Goal: Transaction & Acquisition: Download file/media

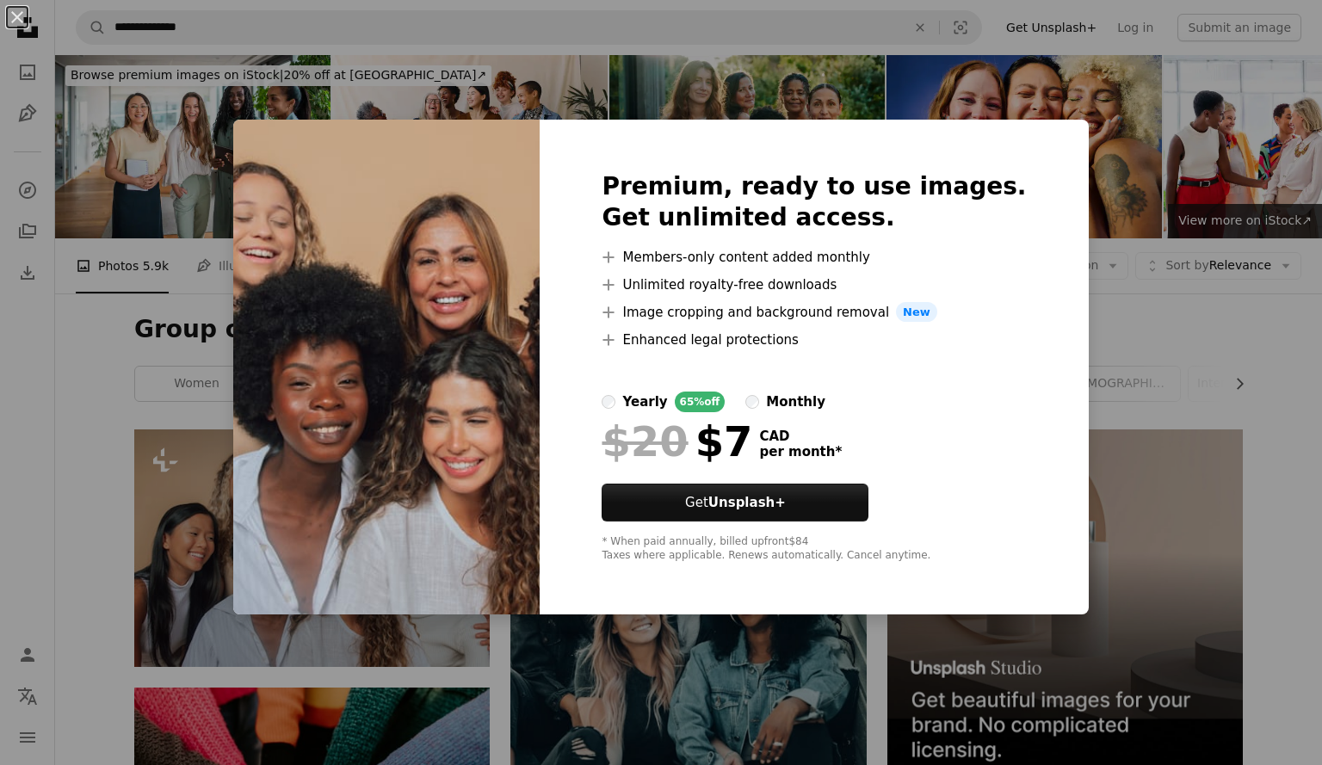
click at [1290, 357] on div "An X shape Premium, ready to use images. Get unlimited access. A plus sign Memb…" at bounding box center [661, 382] width 1322 height 765
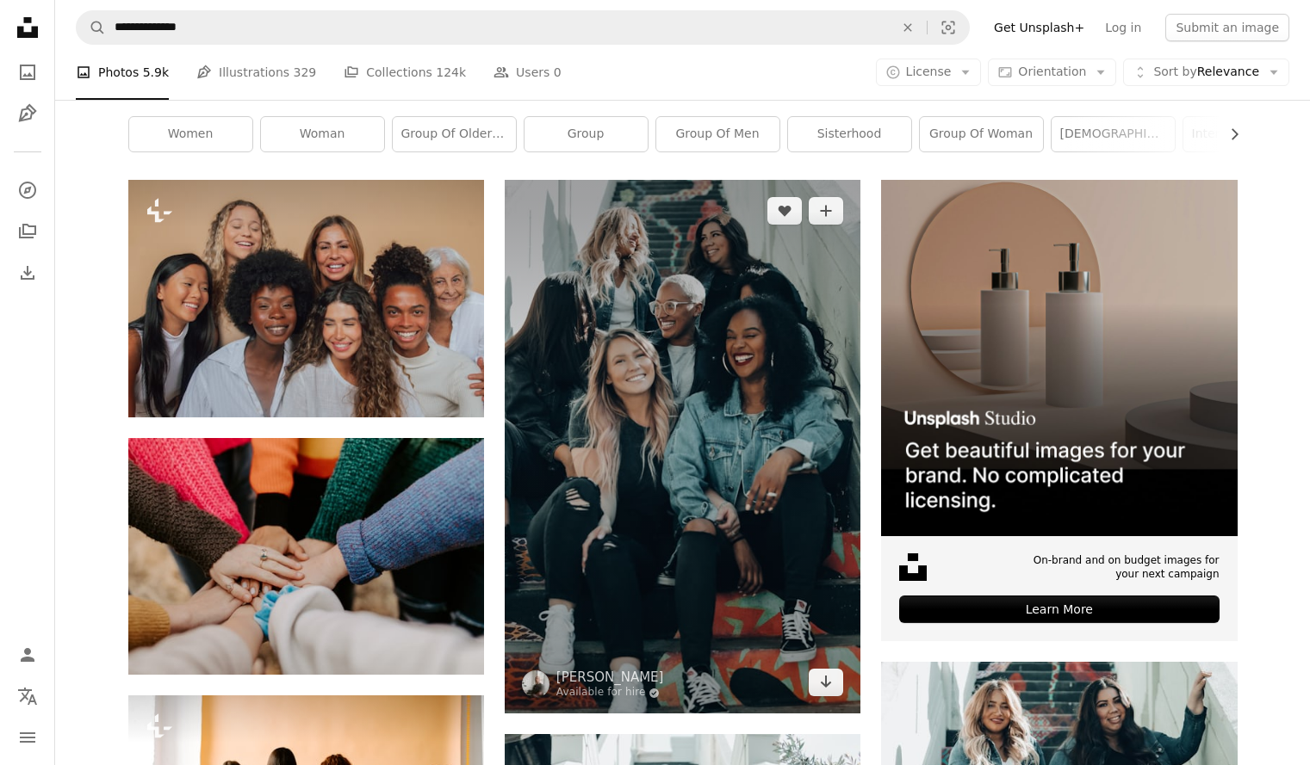
scroll to position [251, 0]
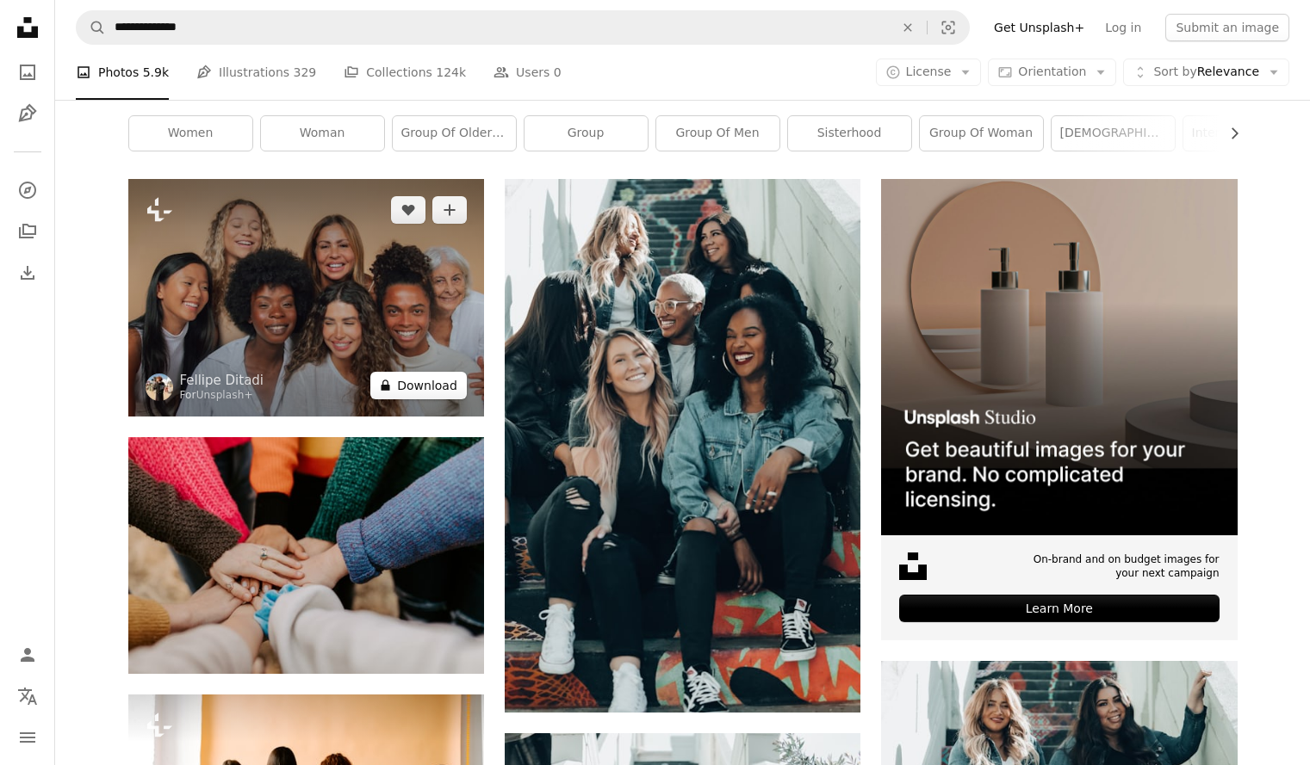
click at [416, 385] on button "A lock Download" at bounding box center [418, 386] width 96 height 28
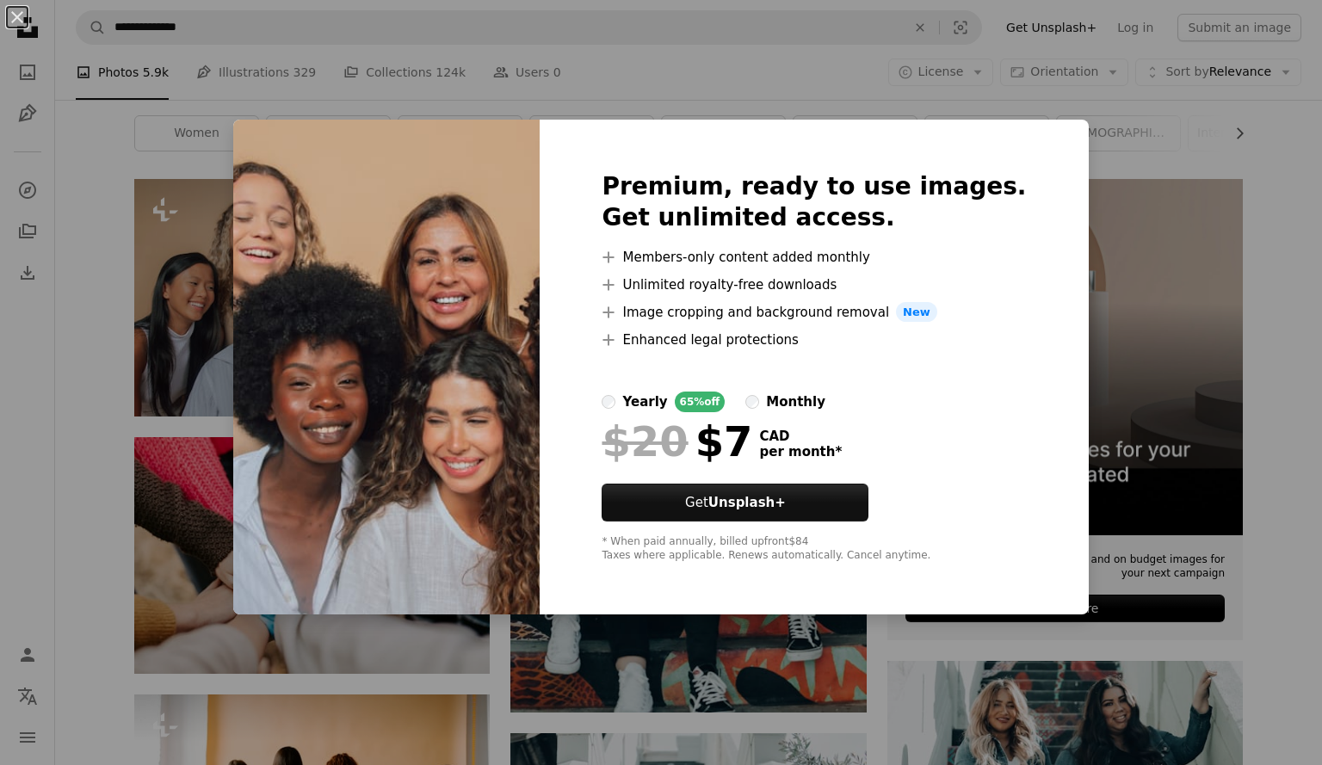
click at [1294, 278] on div "An X shape Premium, ready to use images. Get unlimited access. A plus sign Memb…" at bounding box center [661, 382] width 1322 height 765
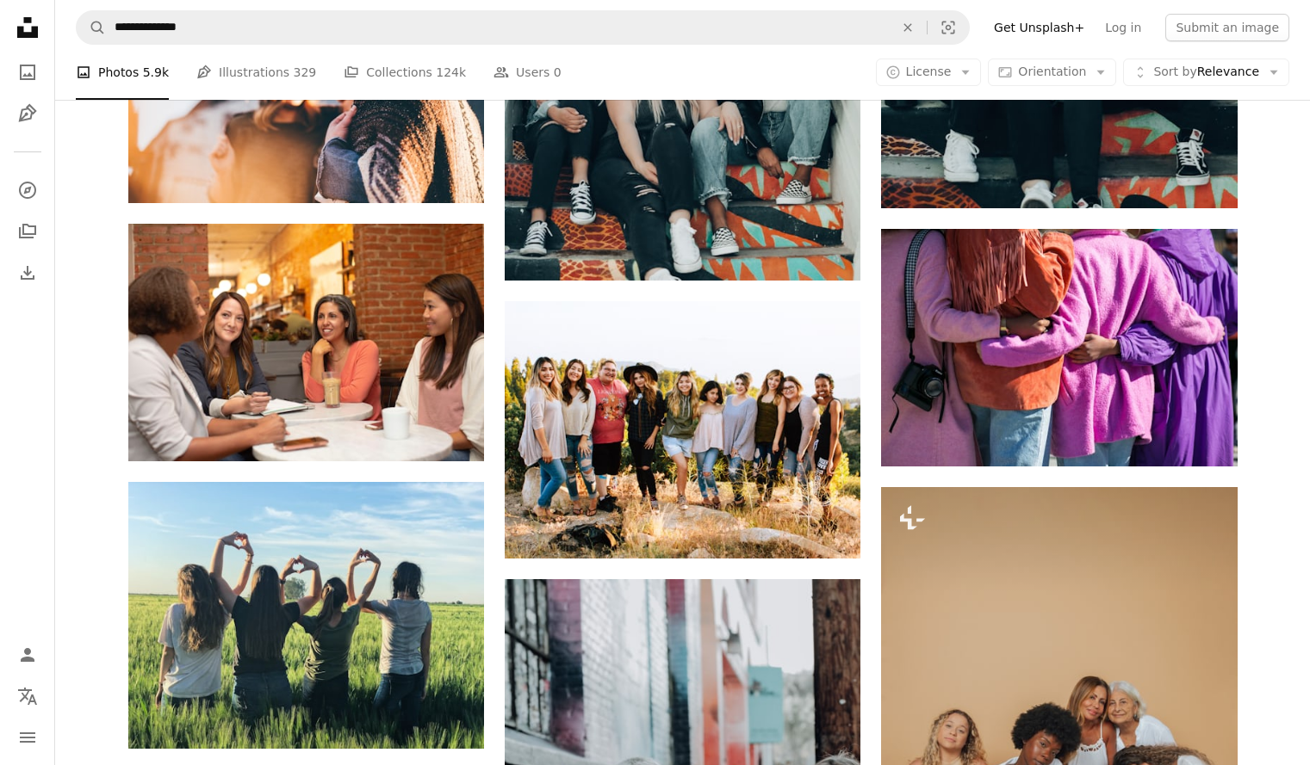
scroll to position [1238, 0]
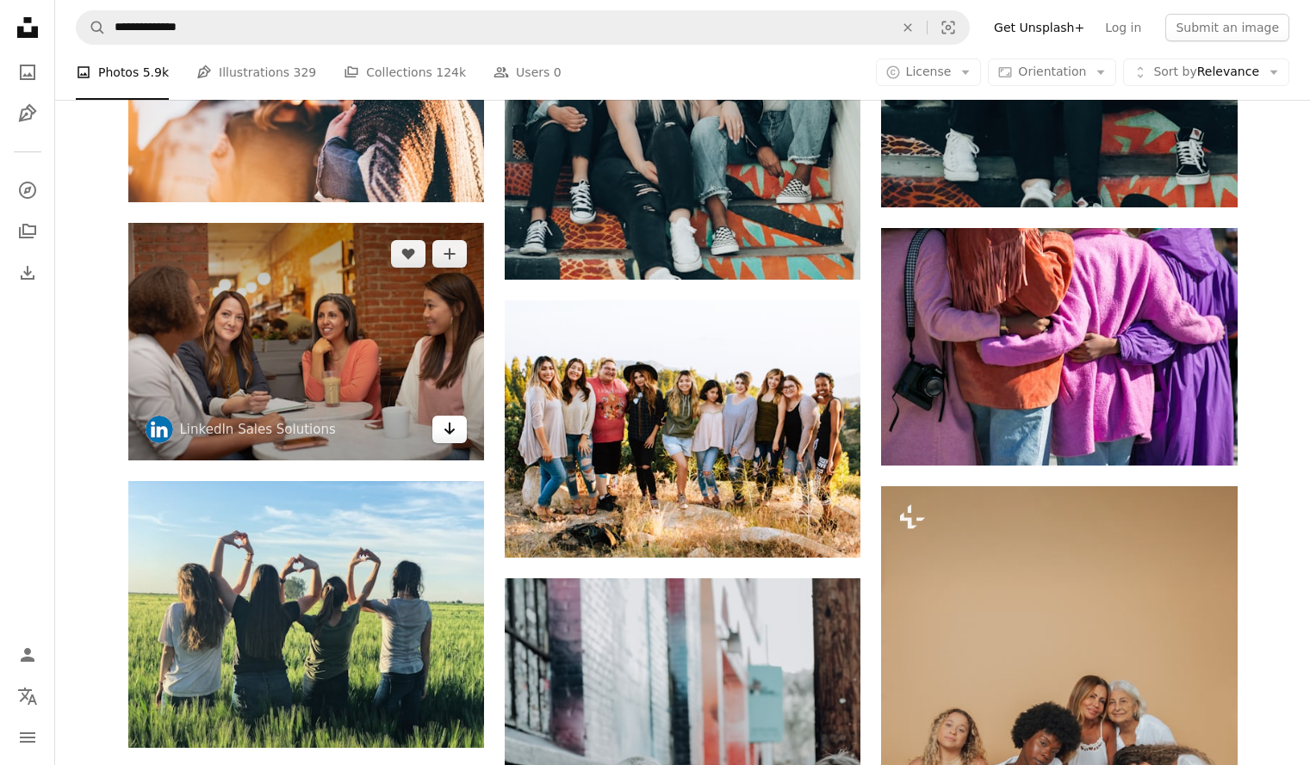
click at [456, 438] on link "Arrow pointing down" at bounding box center [449, 430] width 34 height 28
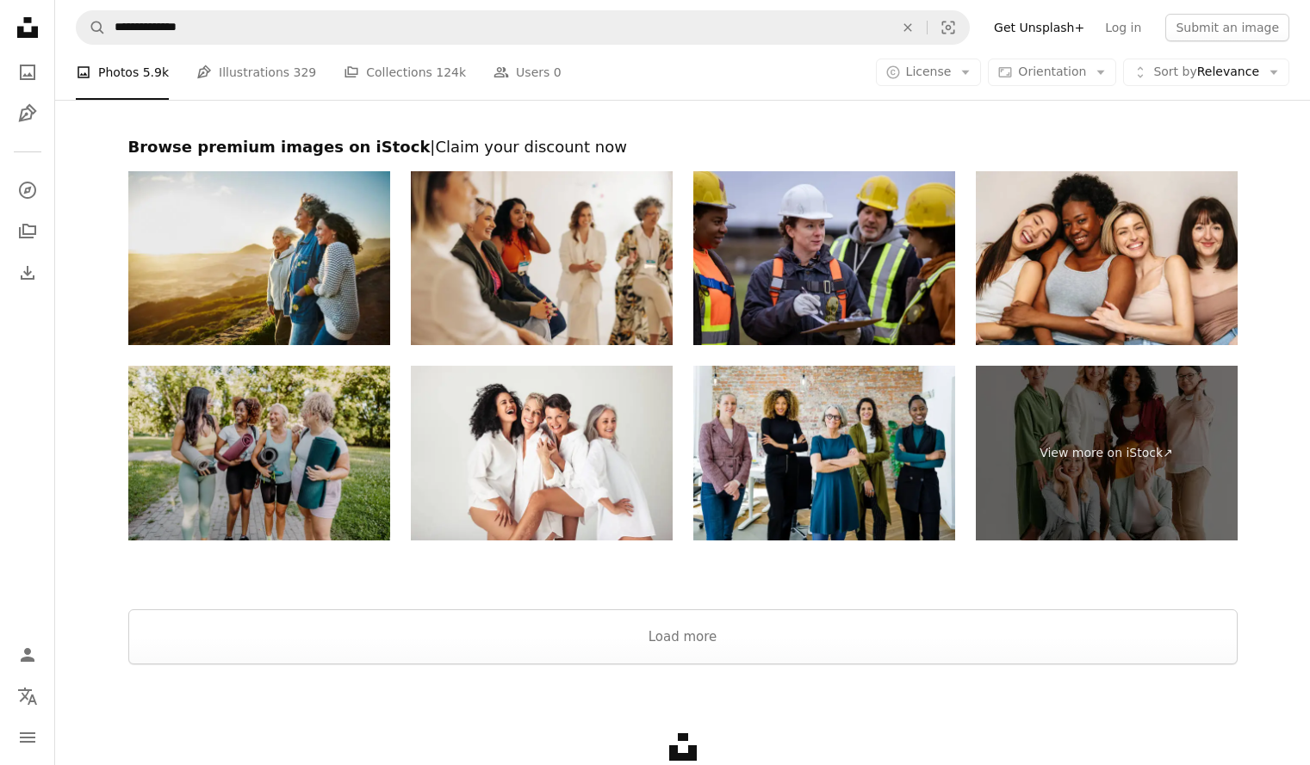
scroll to position [3380, 0]
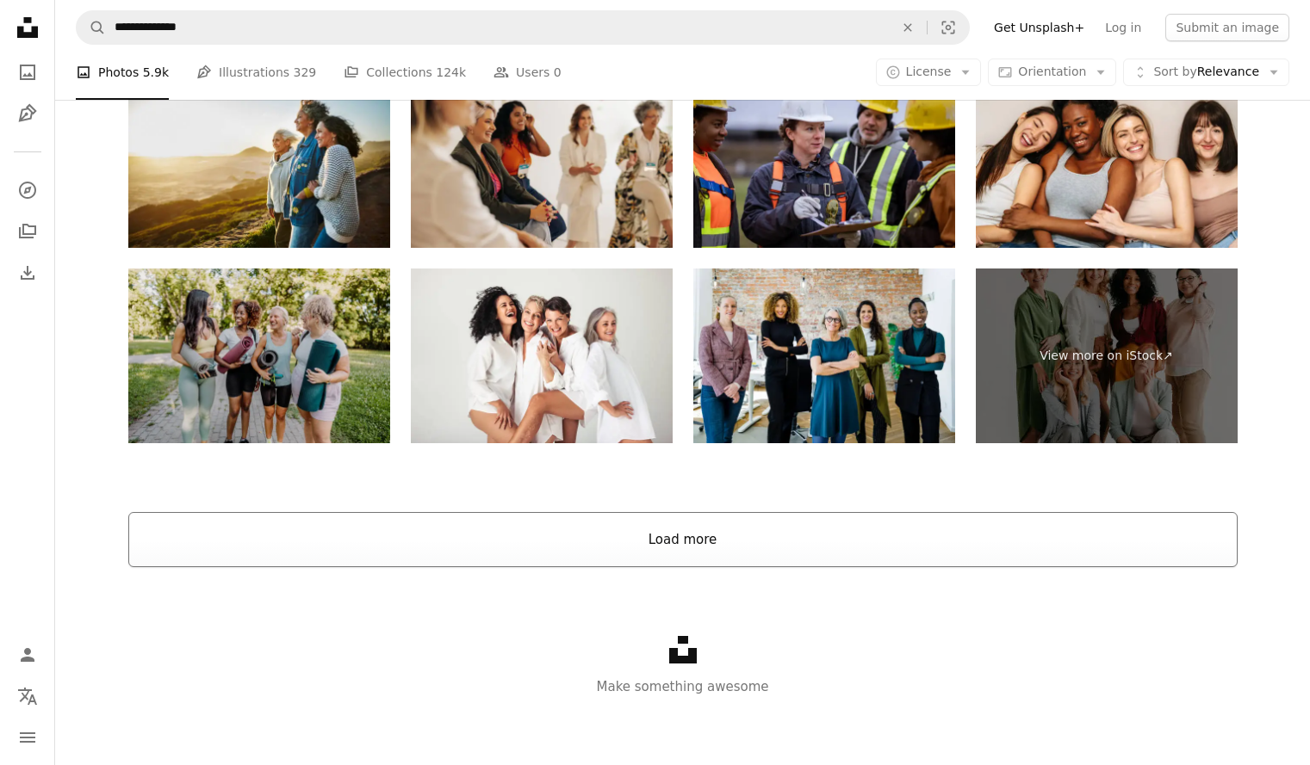
click at [657, 548] on button "Load more" at bounding box center [682, 539] width 1109 height 55
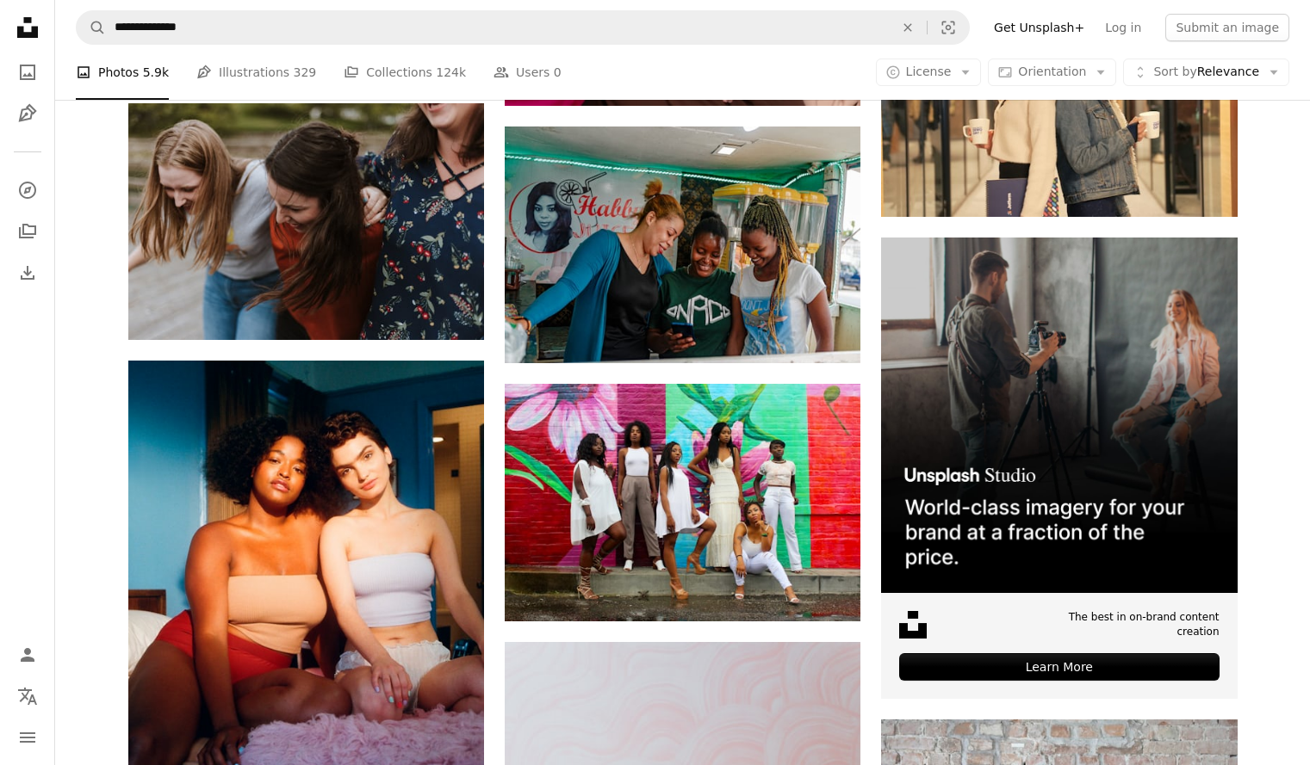
scroll to position [7375, 0]
